Goal: Task Accomplishment & Management: Use online tool/utility

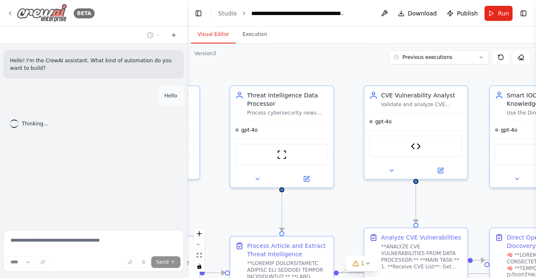
click at [11, 13] on icon at bounding box center [10, 13] width 7 height 7
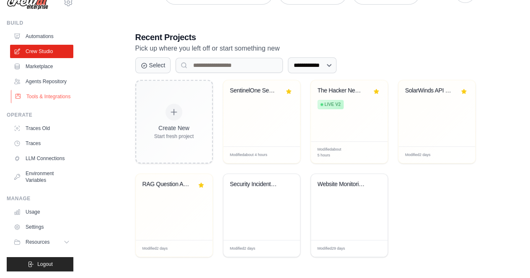
click at [46, 90] on link "Tools & Integrations" at bounding box center [42, 96] width 63 height 13
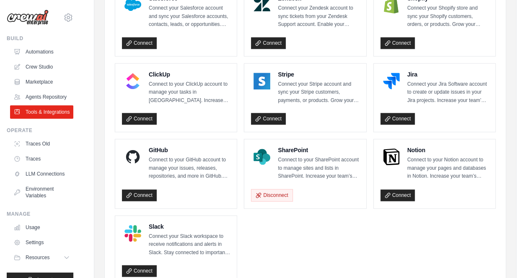
scroll to position [438, 0]
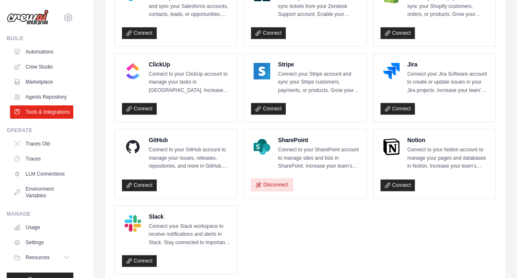
click at [277, 183] on button "Disconnect" at bounding box center [271, 185] width 41 height 13
click at [267, 181] on link "Connect" at bounding box center [268, 185] width 35 height 12
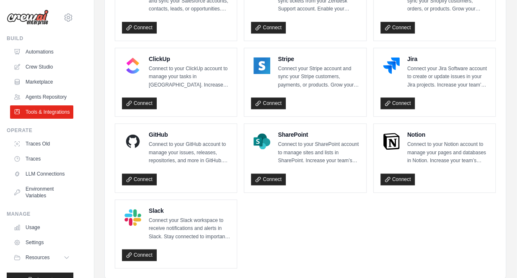
scroll to position [471, 0]
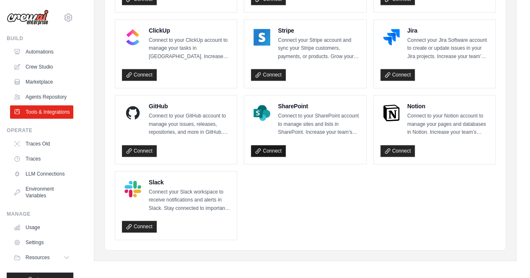
click at [269, 147] on link "Connect" at bounding box center [268, 151] width 35 height 12
